Goal: Information Seeking & Learning: Find specific fact

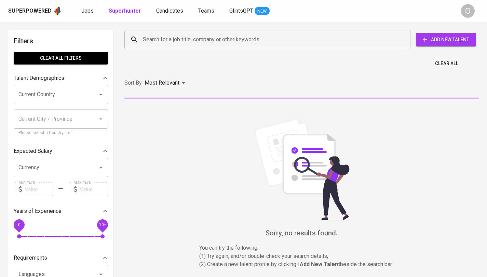
click at [239, 46] on div "Search for a job title, company or other keywords" at bounding box center [267, 39] width 286 height 19
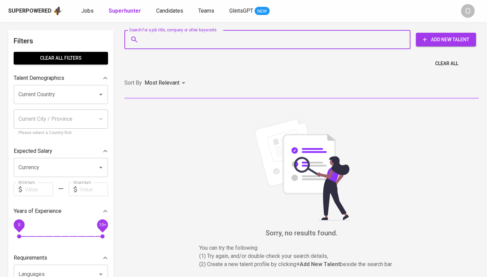
paste input "[EMAIL_ADDRESS][DOMAIN_NAME]"
type input "[EMAIL_ADDRESS][DOMAIN_NAME]"
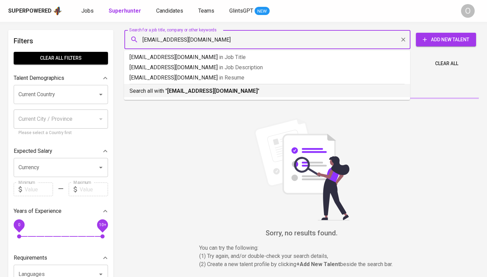
click at [173, 95] on li "Search all with " [EMAIL_ADDRESS][DOMAIN_NAME] "" at bounding box center [267, 90] width 286 height 13
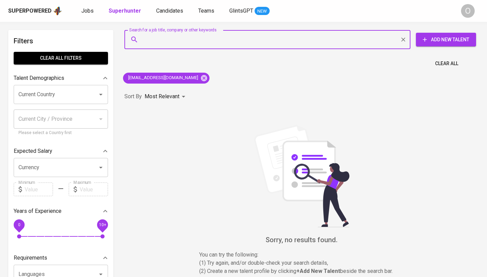
click at [314, 36] on input "Search for a job title, company or other keywords" at bounding box center [269, 39] width 256 height 13
paste input "[PERSON_NAME]"
type input "[PERSON_NAME]"
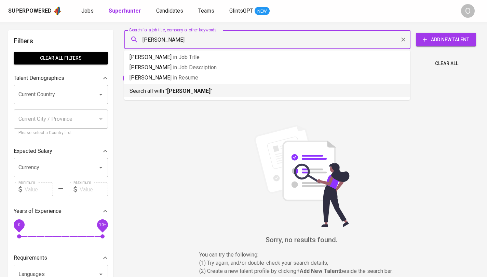
click at [182, 95] on p "Search all with " [PERSON_NAME] "" at bounding box center [266, 91] width 275 height 8
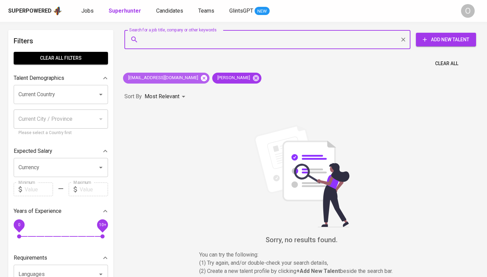
click at [200, 79] on icon at bounding box center [204, 78] width 8 height 8
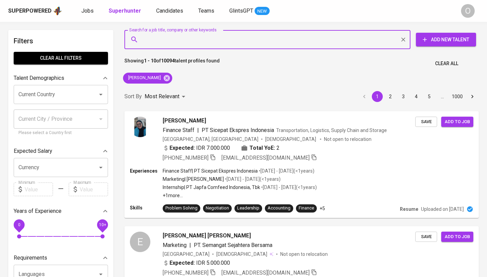
click at [257, 43] on input "Search for a job title, company or other keywords" at bounding box center [269, 39] width 256 height 13
paste input "[PERSON_NAME]"
type input "[PERSON_NAME]"
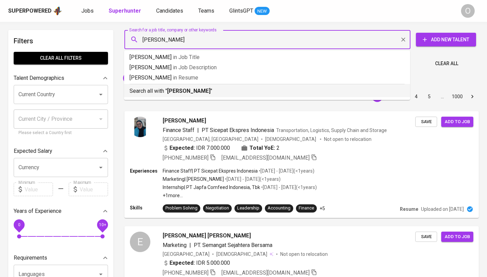
click at [169, 94] on b "[PERSON_NAME]" at bounding box center [188, 91] width 43 height 6
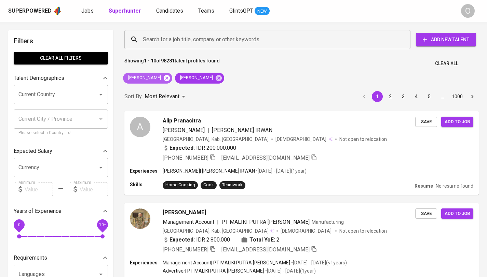
click at [164, 79] on icon at bounding box center [167, 78] width 6 height 6
click at [185, 48] on div "Search for a job title, company or other keywords" at bounding box center [267, 39] width 286 height 19
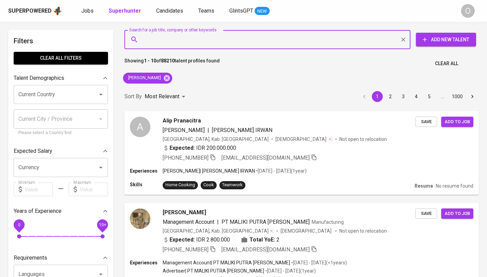
paste input "PT [PERSON_NAME]"
type input "PT [PERSON_NAME]"
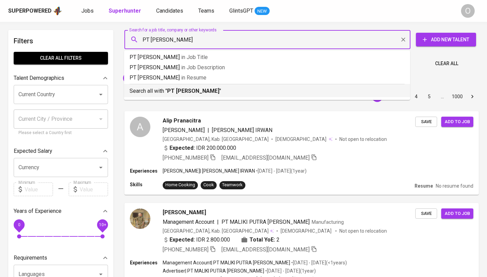
click at [185, 90] on b "PT [PERSON_NAME]" at bounding box center [193, 91] width 52 height 6
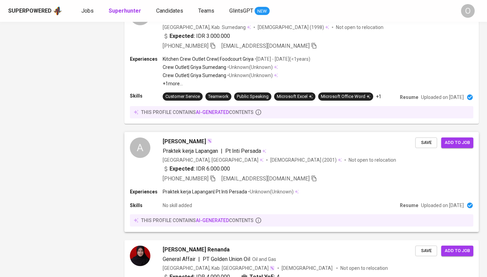
scroll to position [854, 0]
